Goal: Task Accomplishment & Management: Manage account settings

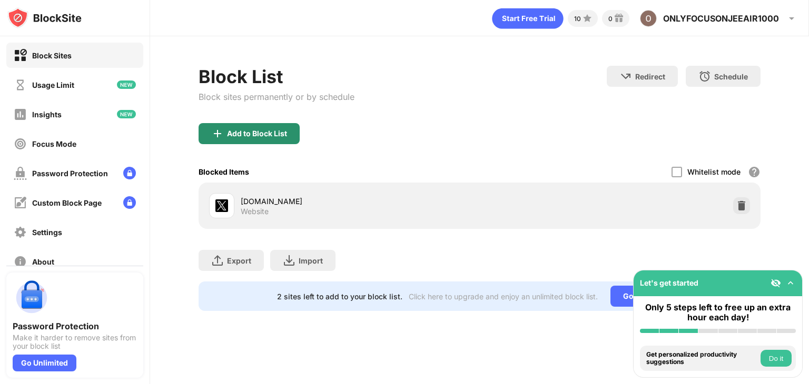
click at [268, 132] on div "Add to Block List" at bounding box center [257, 134] width 60 height 8
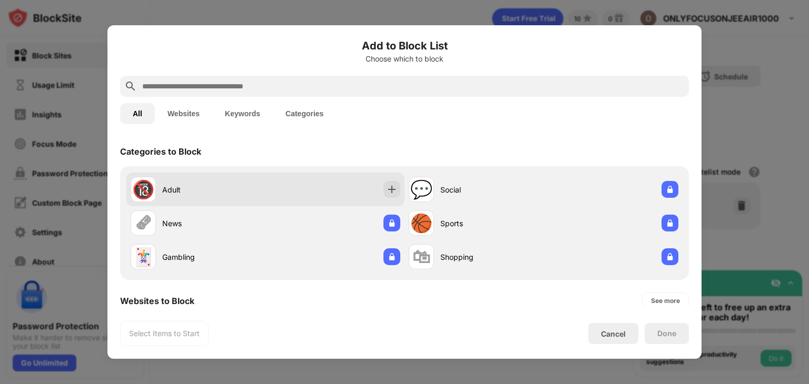
click at [397, 181] on div "🔞 Adult" at bounding box center [265, 190] width 278 height 34
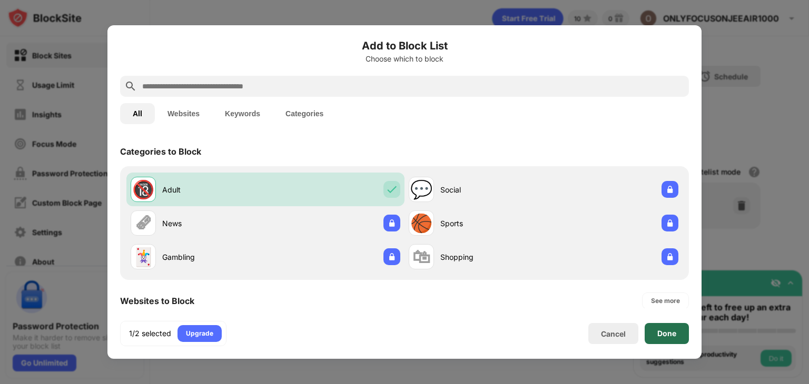
click at [658, 335] on div "Done" at bounding box center [666, 334] width 19 height 8
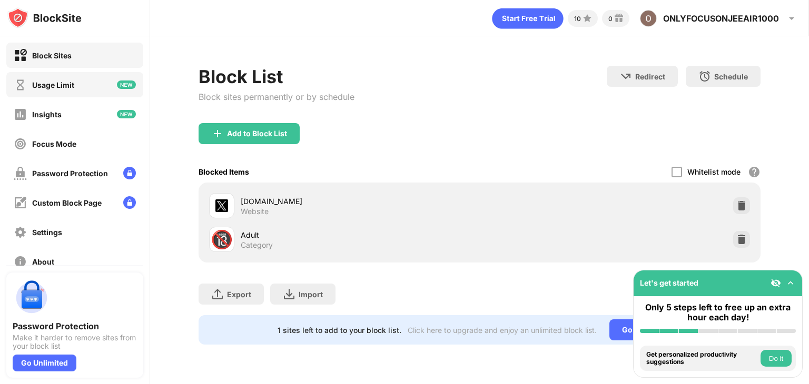
click at [70, 78] on div "Usage Limit" at bounding box center [44, 84] width 61 height 13
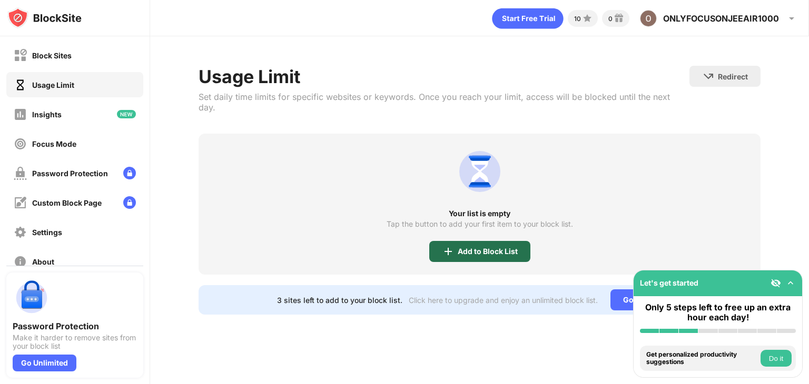
click at [454, 241] on div "Add to Block List" at bounding box center [479, 251] width 101 height 21
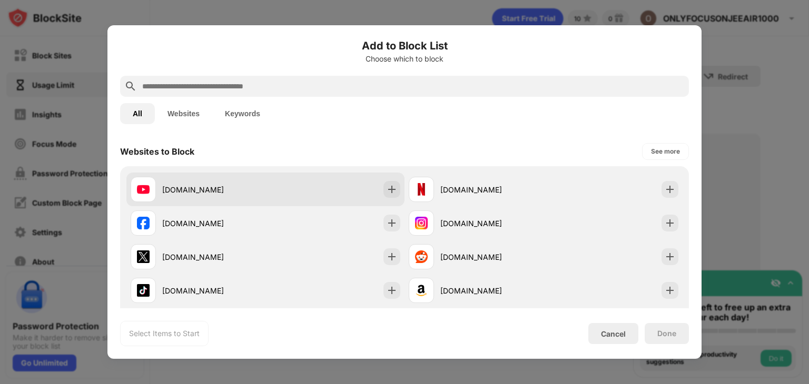
click at [386, 199] on div "[DOMAIN_NAME]" at bounding box center [265, 190] width 278 height 34
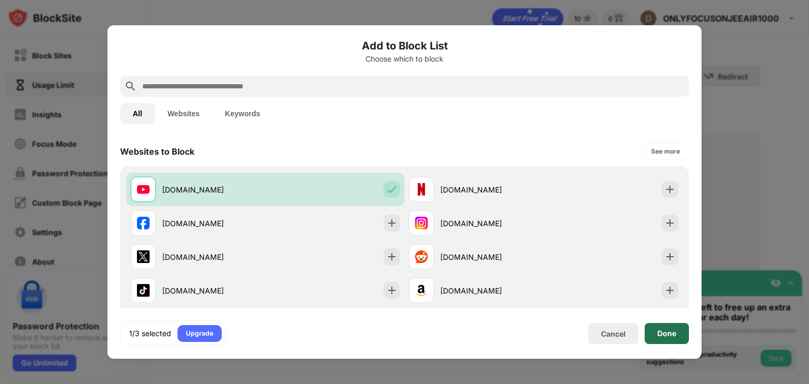
click at [667, 327] on div "Done" at bounding box center [666, 333] width 44 height 21
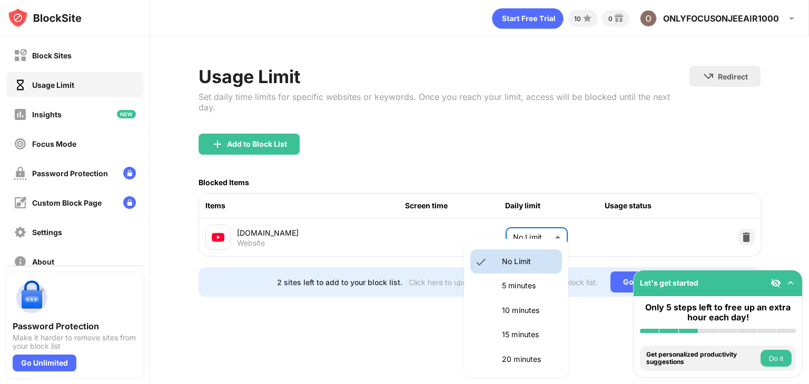
click at [535, 226] on body "Block Sites Usage Limit Insights Focus Mode Password Protection Custom Block Pa…" at bounding box center [404, 192] width 809 height 384
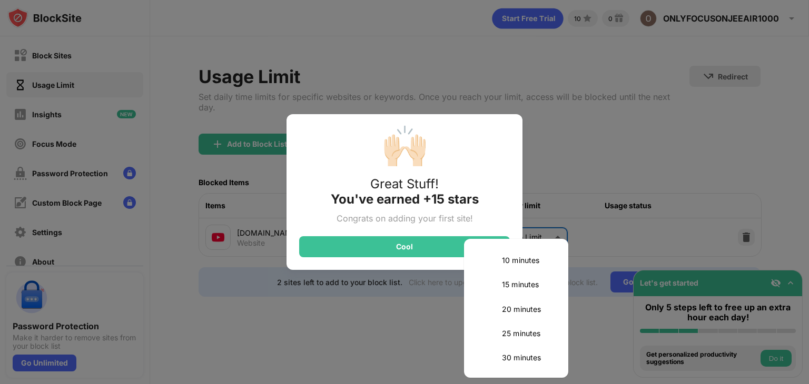
scroll to position [53, 0]
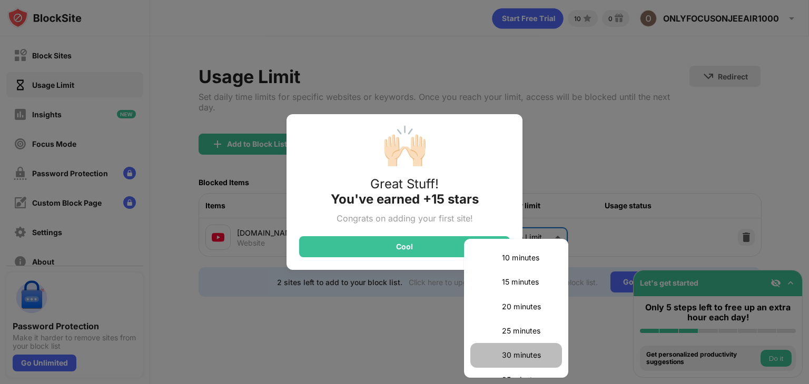
click at [515, 356] on p "30 minutes" at bounding box center [529, 356] width 54 height 12
type input "**"
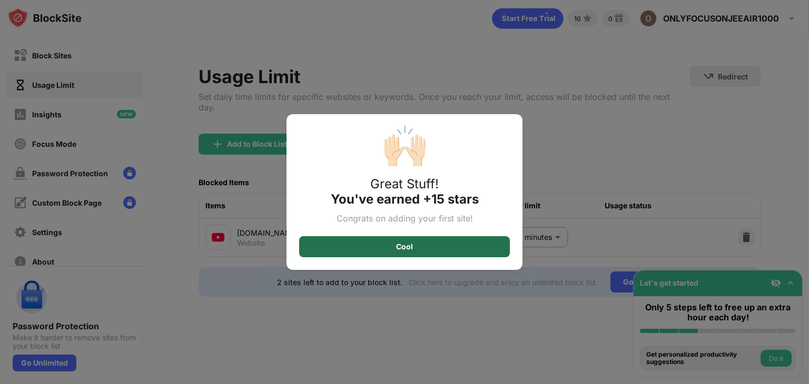
click at [400, 251] on div "Cool" at bounding box center [404, 246] width 211 height 21
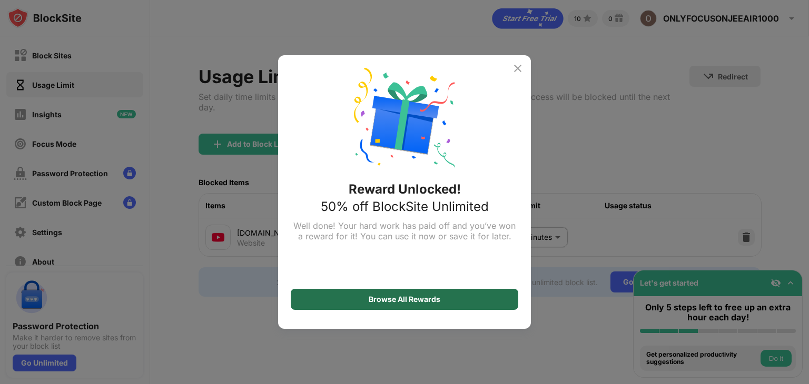
click at [391, 307] on div "Browse All Rewards" at bounding box center [404, 299] width 227 height 21
